Goal: Find specific page/section: Find specific page/section

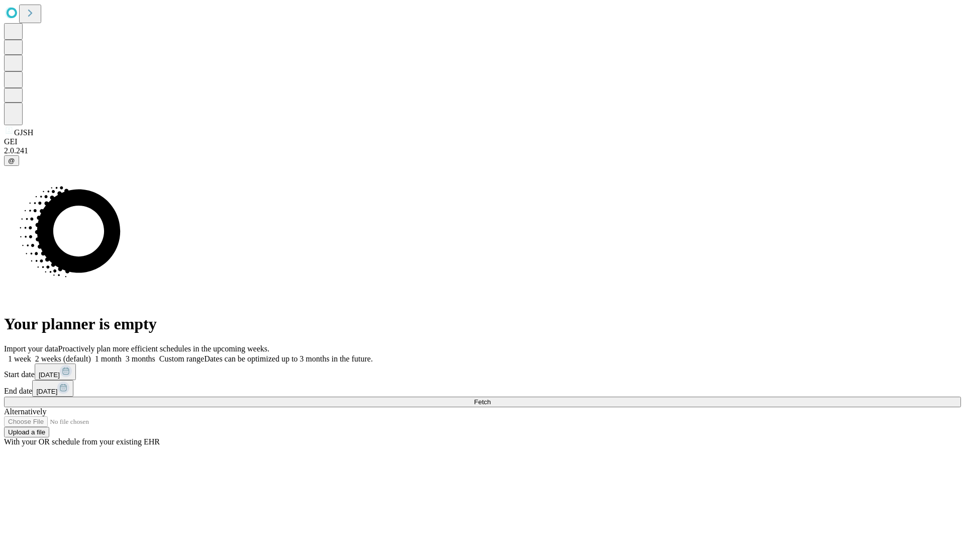
click at [779, 397] on button "Fetch" at bounding box center [482, 402] width 957 height 11
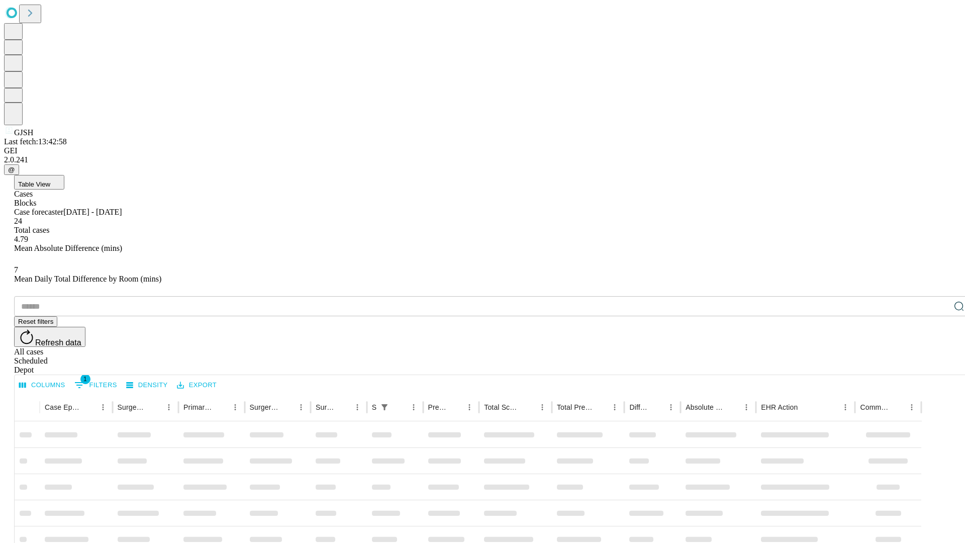
click at [939, 365] on div "Depot" at bounding box center [492, 369] width 957 height 9
click at [857, 347] on div "All cases" at bounding box center [492, 351] width 957 height 9
